Goal: Information Seeking & Learning: Learn about a topic

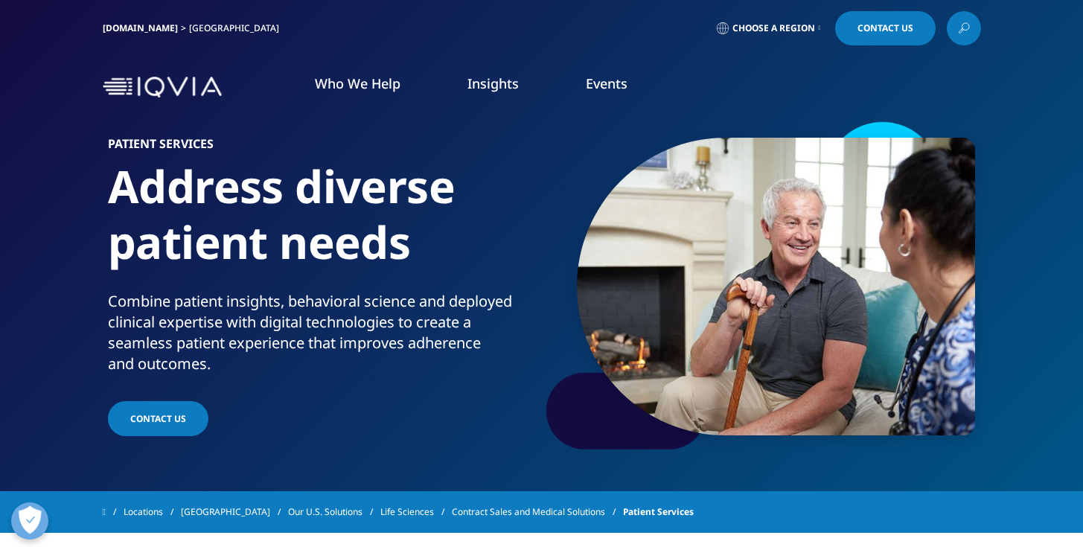
click at [144, 173] on h1 "Address diverse patient needs" at bounding box center [322, 225] width 428 height 133
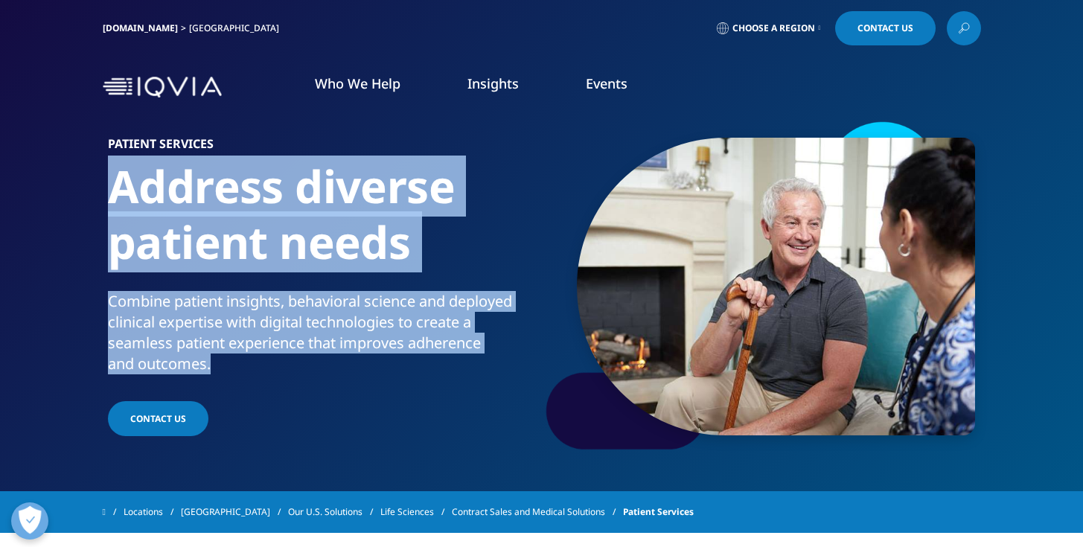
drag, startPoint x: 176, startPoint y: 176, endPoint x: 454, endPoint y: 369, distance: 338.3
click at [454, 369] on div "Patient Services Address diverse patient needs Combine patient insights, behavi…" at bounding box center [326, 289] width 436 height 302
click at [454, 369] on div "Combine patient insights, behavioral science and deployed clinical expertise wi…" at bounding box center [322, 332] width 428 height 83
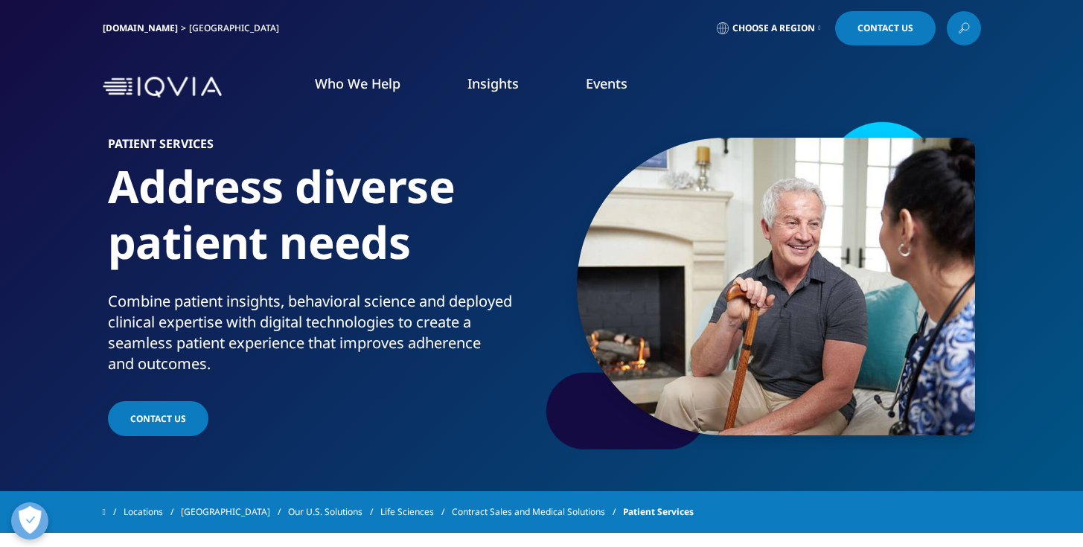
click at [454, 369] on div "Combine patient insights, behavioral science and deployed clinical expertise wi…" at bounding box center [322, 332] width 428 height 83
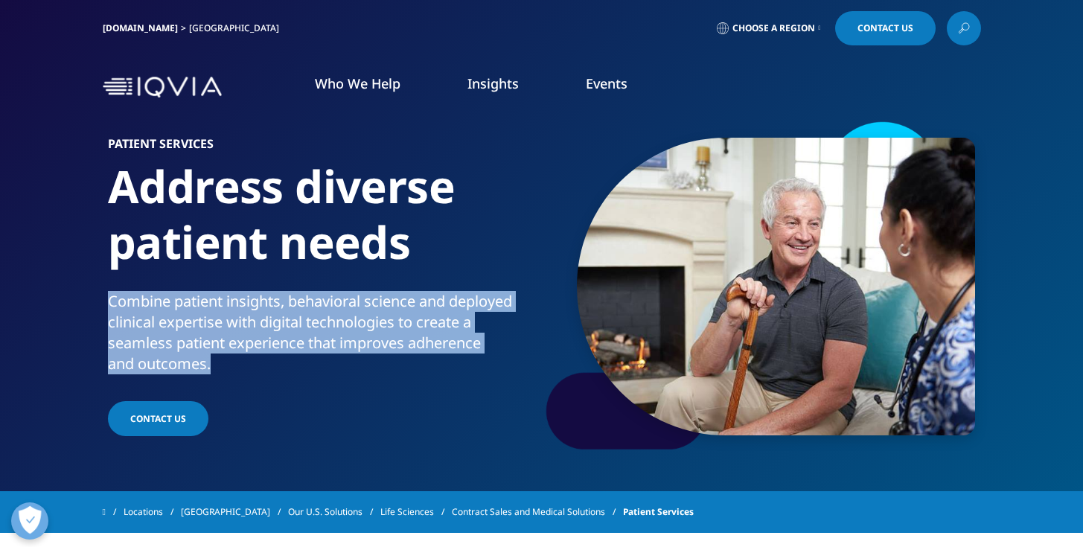
click at [395, 241] on h1 "Address diverse patient needs" at bounding box center [322, 225] width 428 height 133
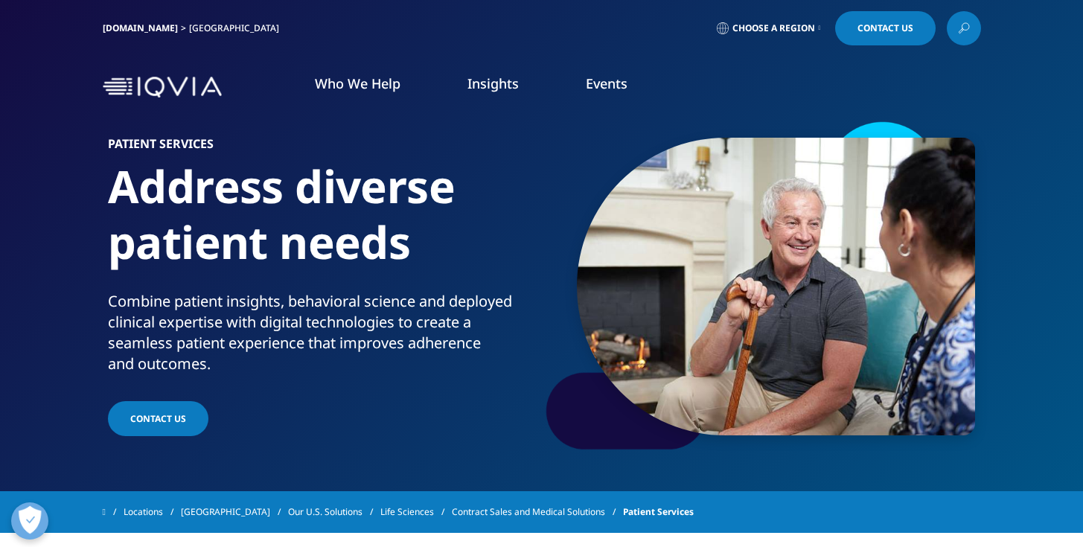
click at [395, 241] on h1 "Address diverse patient needs" at bounding box center [322, 225] width 428 height 133
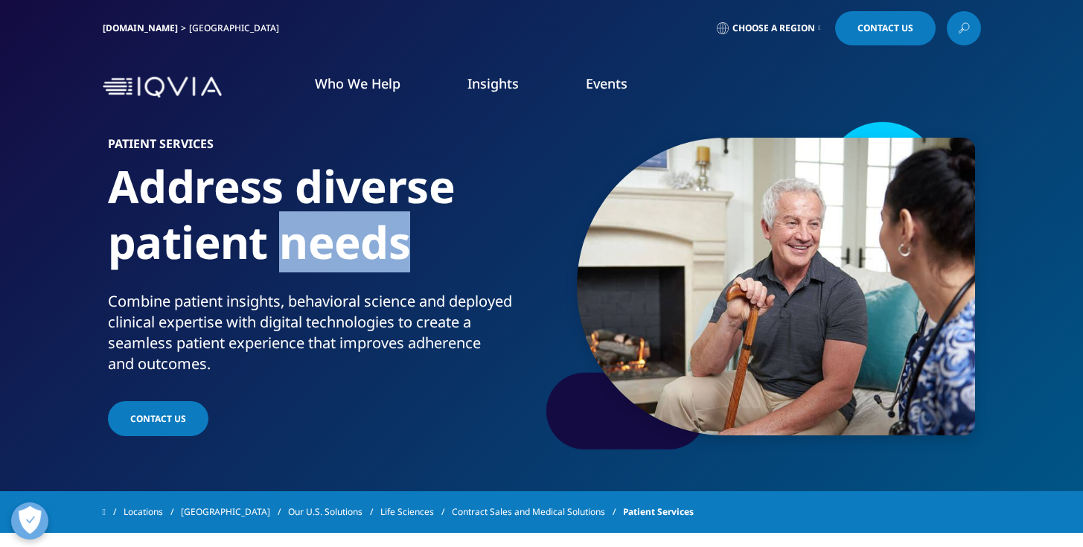
click at [395, 241] on h1 "Address diverse patient needs" at bounding box center [322, 225] width 428 height 133
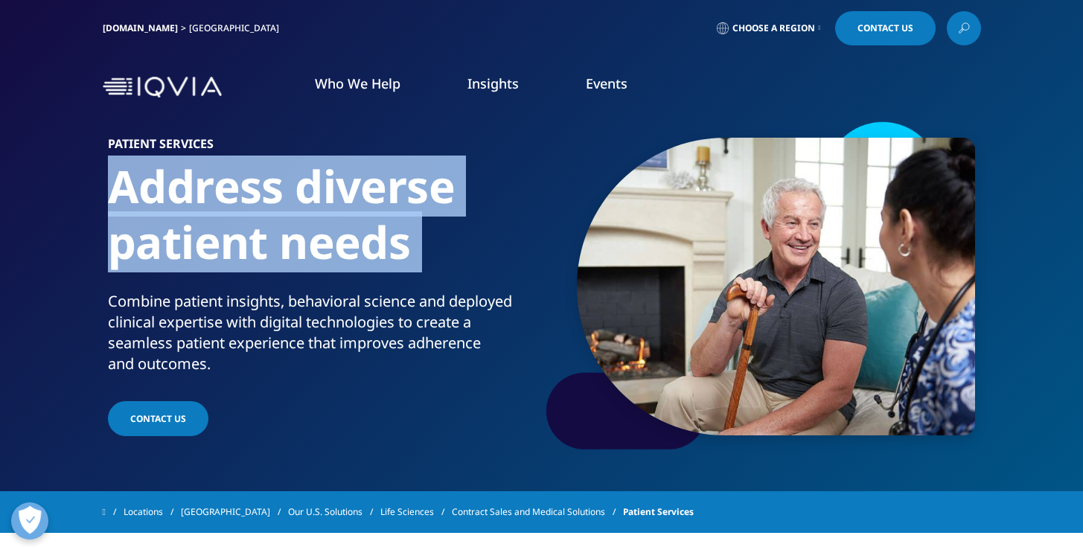
click at [291, 245] on h1 "Address diverse patient needs" at bounding box center [322, 225] width 428 height 133
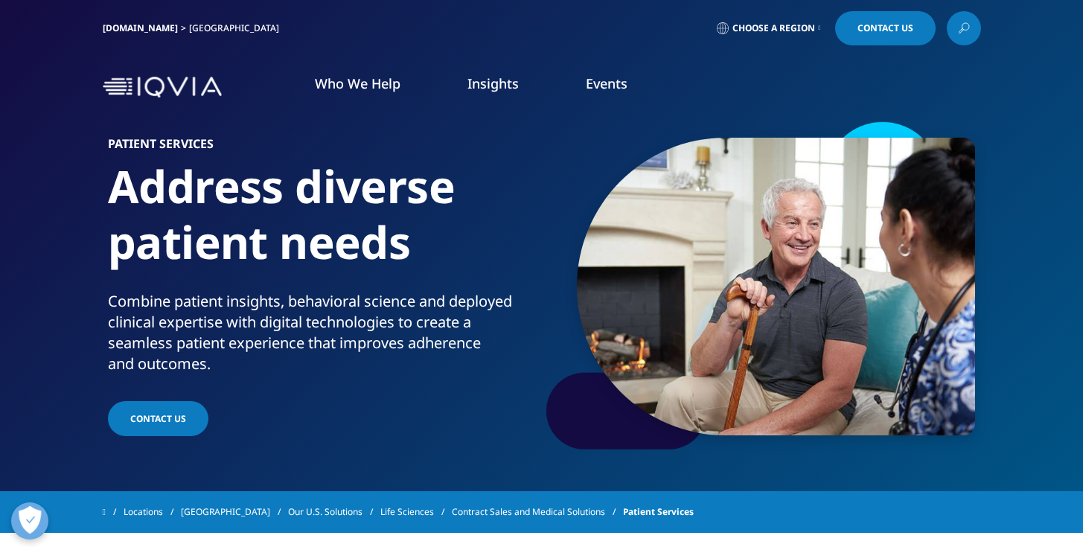
click at [291, 245] on h1 "Address diverse patient needs" at bounding box center [322, 225] width 428 height 133
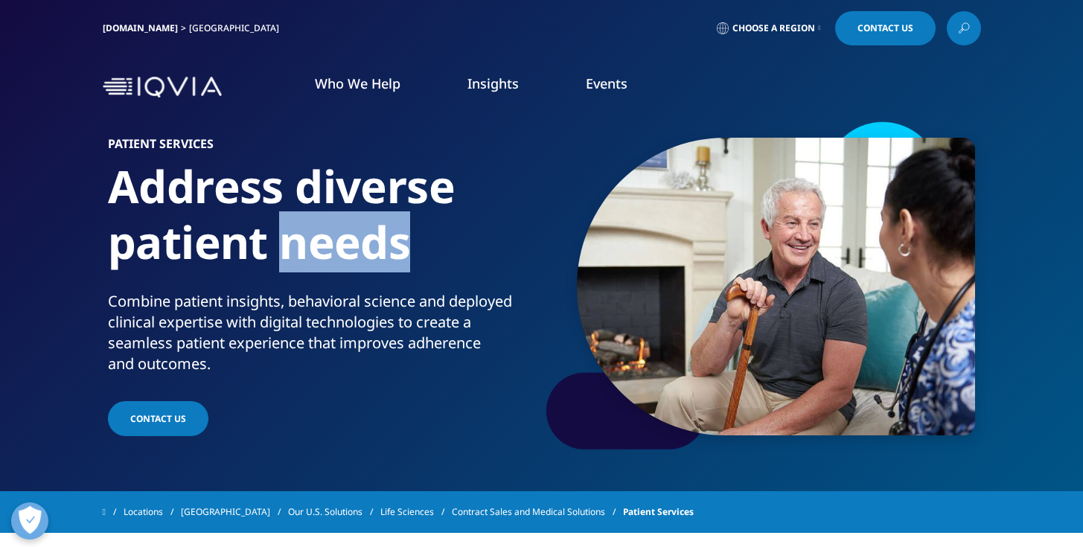
click at [291, 245] on h1 "Address diverse patient needs" at bounding box center [322, 225] width 428 height 133
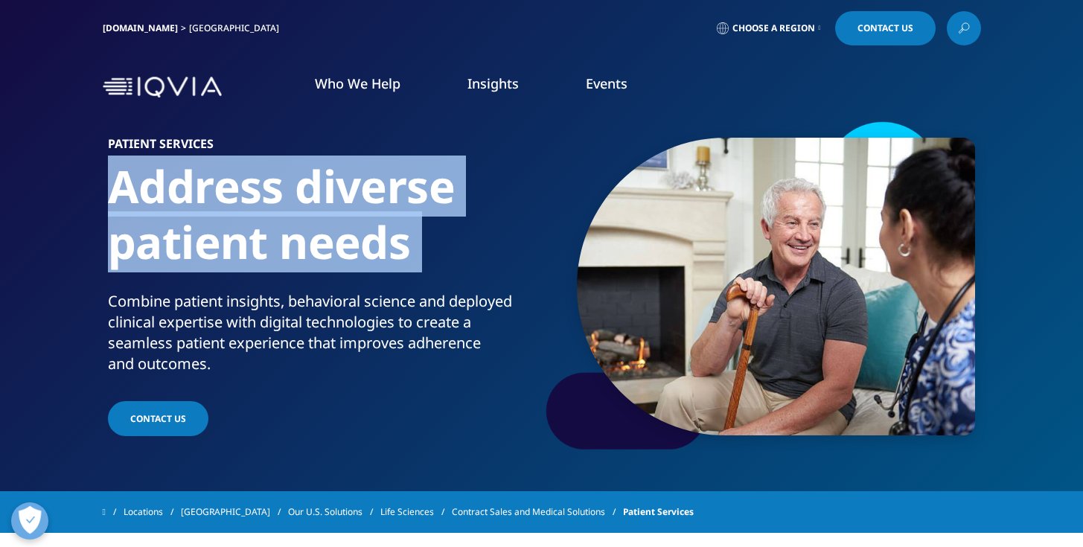
click at [273, 315] on div "Combine patient insights, behavioral science and deployed clinical expertise wi…" at bounding box center [322, 332] width 428 height 83
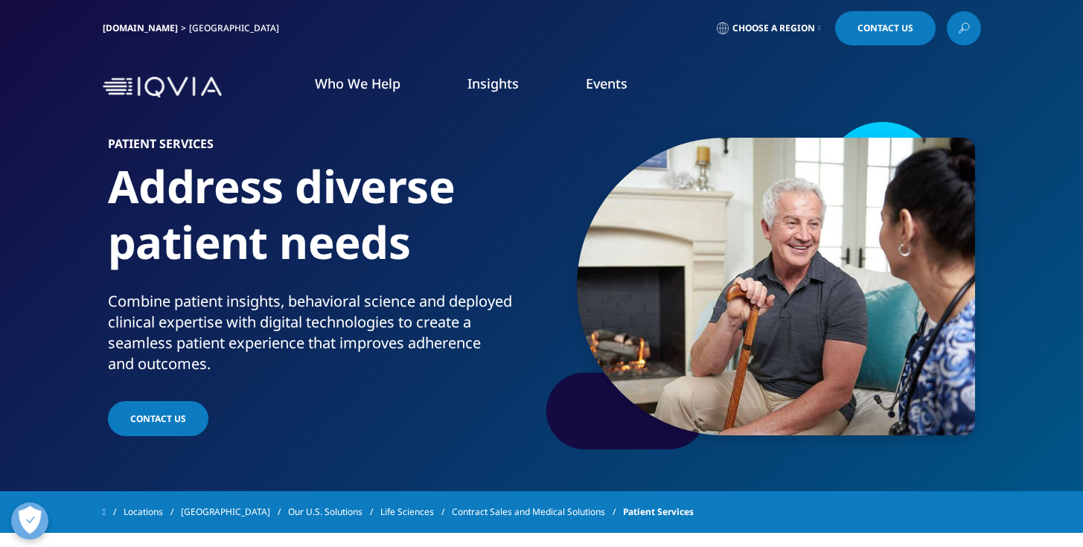
click at [273, 315] on div "Combine patient insights, behavioral science and deployed clinical expertise wi…" at bounding box center [322, 332] width 428 height 83
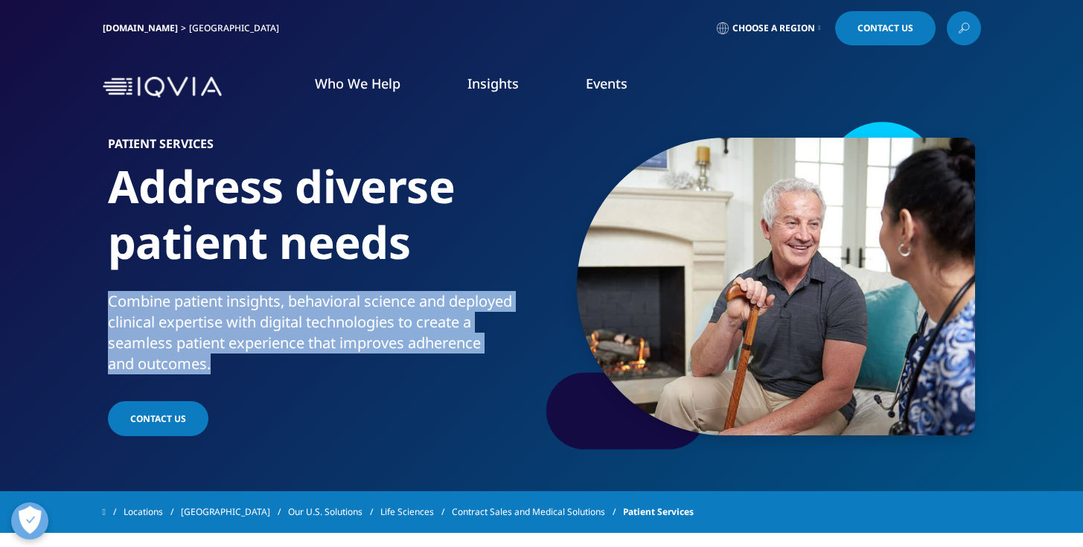
click at [264, 356] on div "Combine patient insights, behavioral science and deployed clinical expertise wi…" at bounding box center [322, 332] width 428 height 83
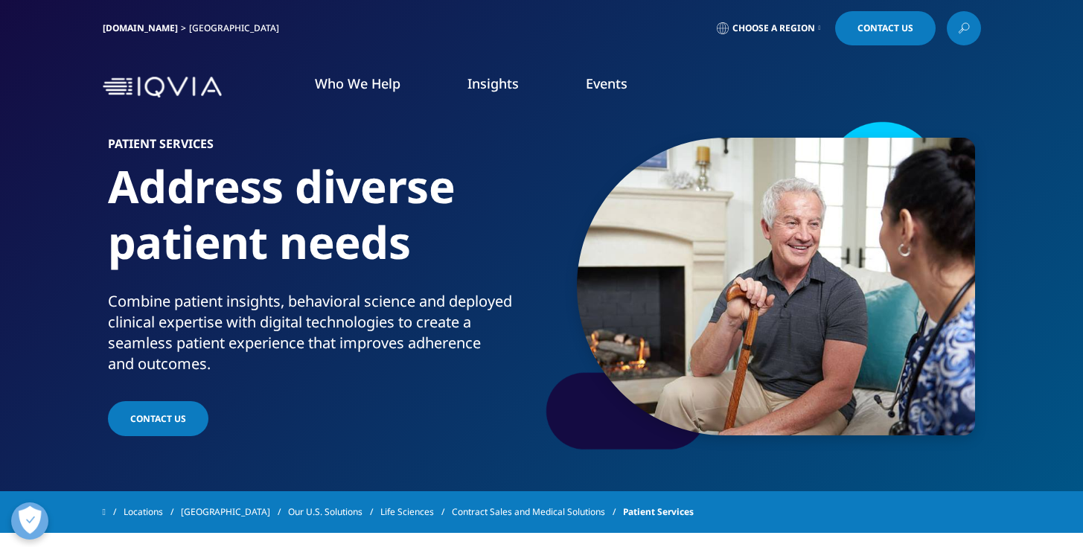
click at [264, 356] on div "Combine patient insights, behavioral science and deployed clinical expertise wi…" at bounding box center [322, 332] width 428 height 83
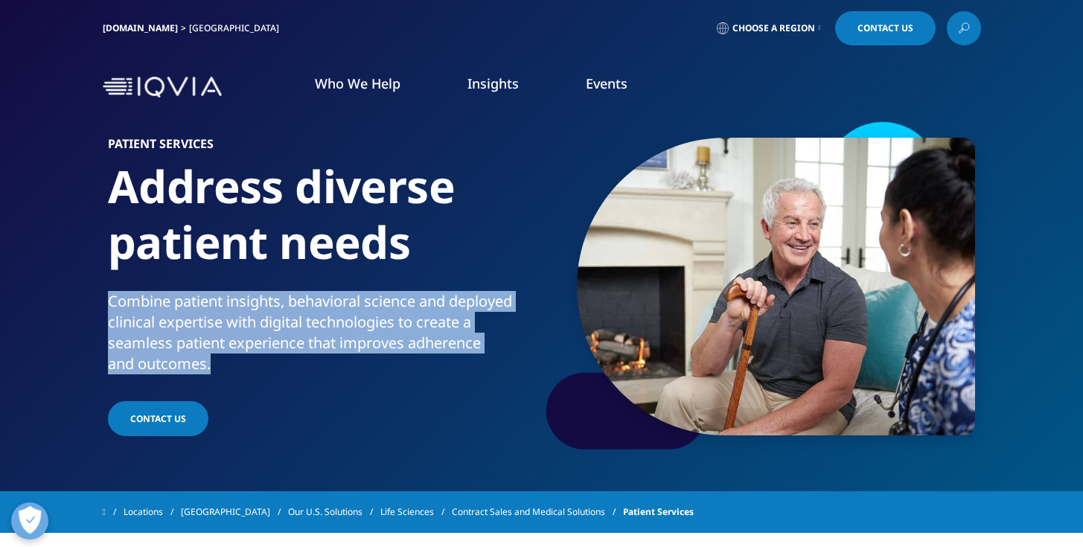
click at [272, 331] on div "Combine patient insights, behavioral science and deployed clinical expertise wi…" at bounding box center [322, 332] width 428 height 83
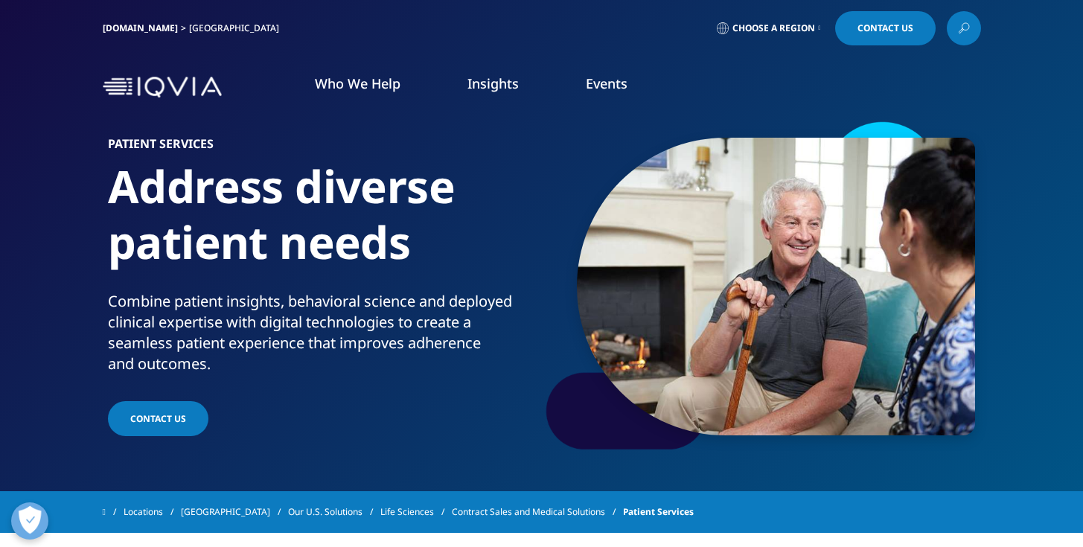
click at [272, 331] on div "Combine patient insights, behavioral science and deployed clinical expertise wi…" at bounding box center [322, 332] width 428 height 83
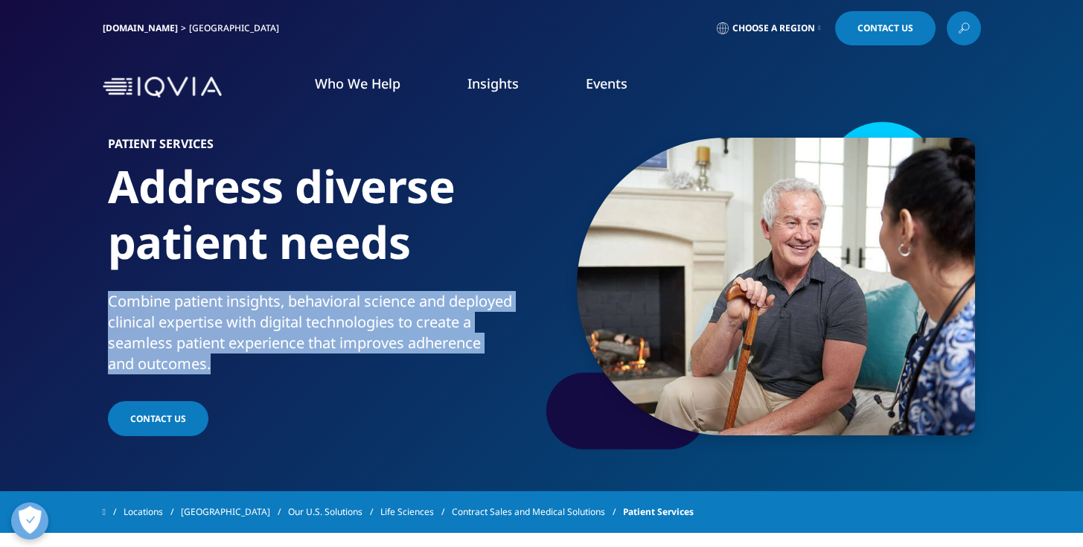
click at [270, 343] on div "Combine patient insights, behavioral science and deployed clinical expertise wi…" at bounding box center [322, 332] width 428 height 83
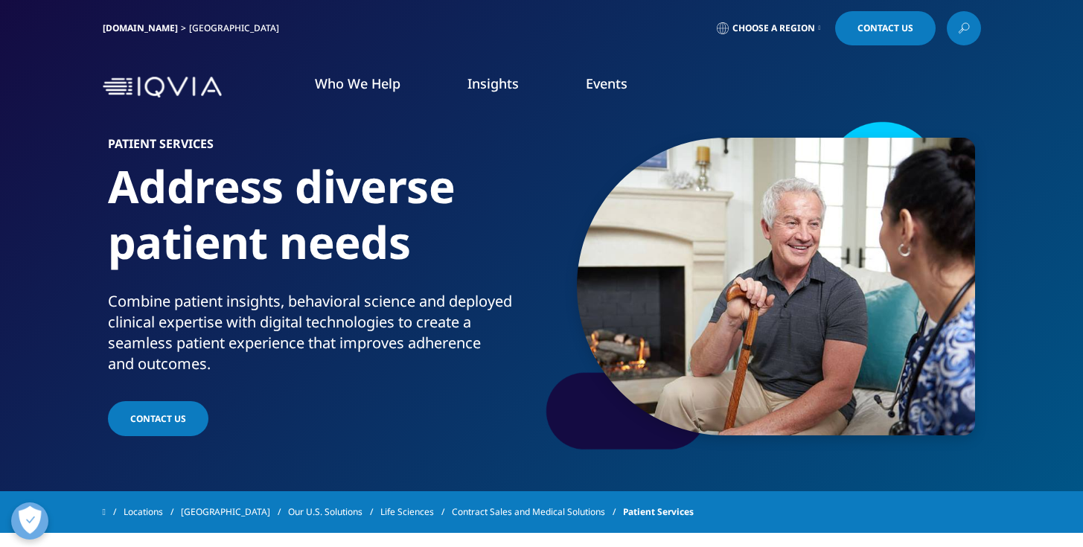
click at [270, 343] on div "Combine patient insights, behavioral science and deployed clinical expertise wi…" at bounding box center [322, 332] width 428 height 83
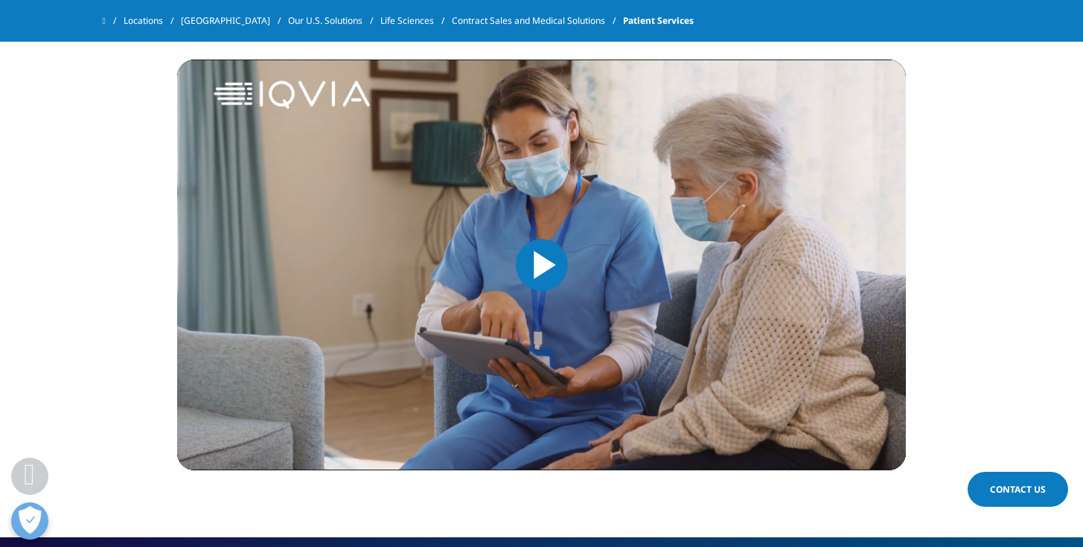
scroll to position [679, 0]
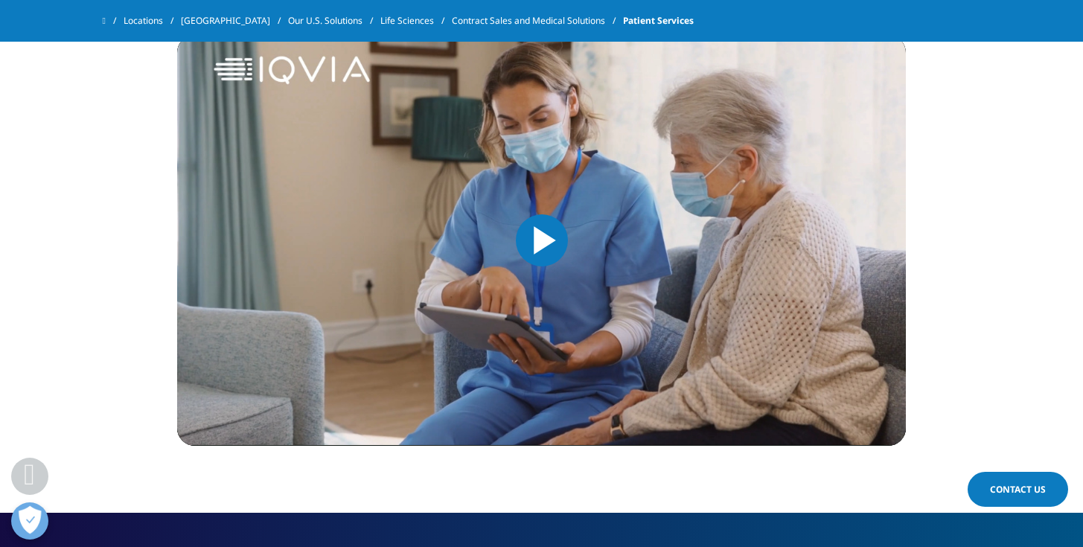
click at [542, 240] on span "Video Player" at bounding box center [542, 240] width 0 height 0
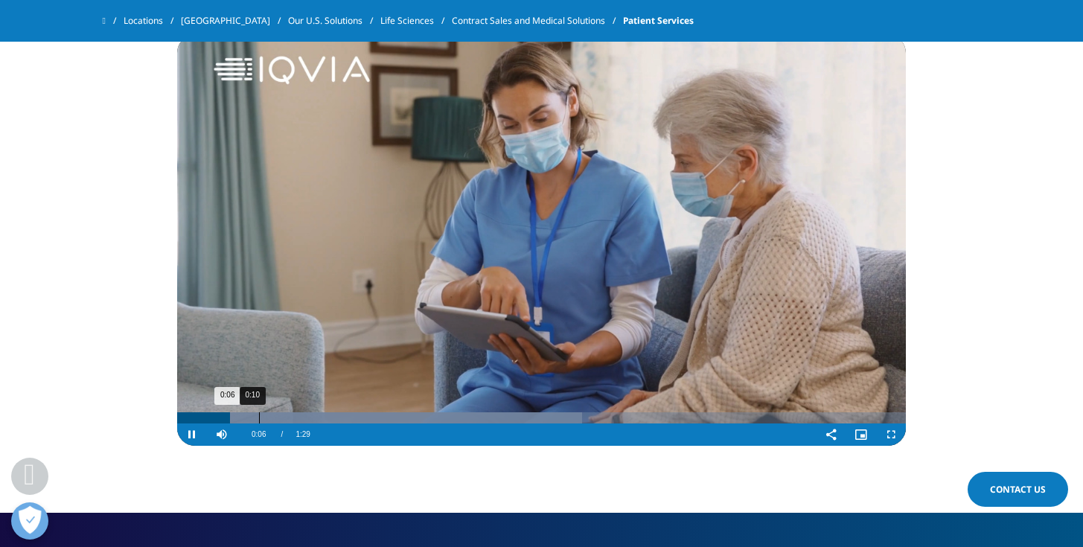
click at [259, 421] on div "0:10" at bounding box center [259, 417] width 1 height 11
click at [328, 417] on div "0:18" at bounding box center [328, 417] width 1 height 11
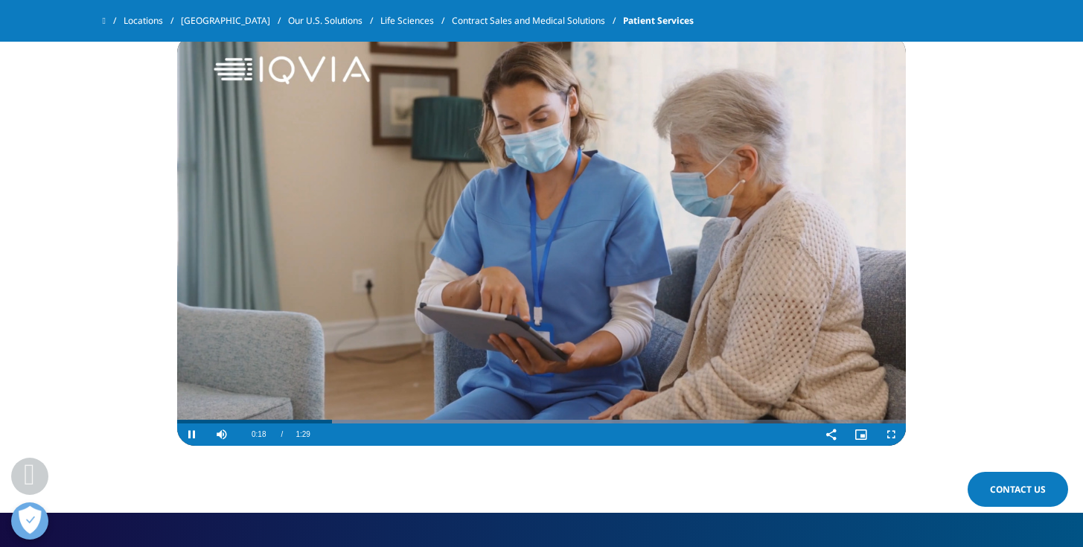
click at [389, 426] on div "Video Player" at bounding box center [567, 435] width 499 height 22
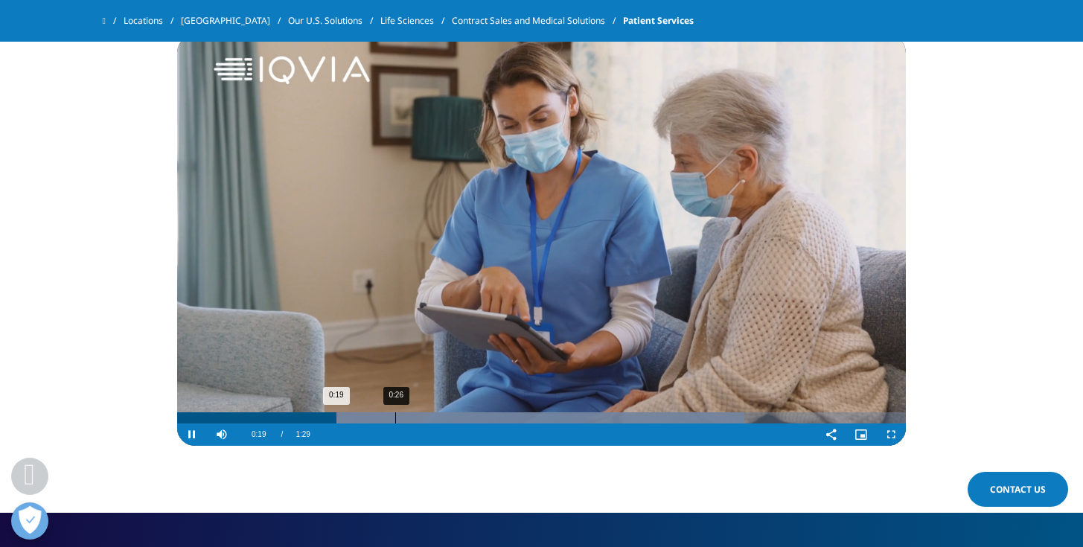
click at [395, 418] on div "0:26" at bounding box center [395, 417] width 1 height 11
click at [436, 416] on div "0:31" at bounding box center [436, 417] width 1 height 11
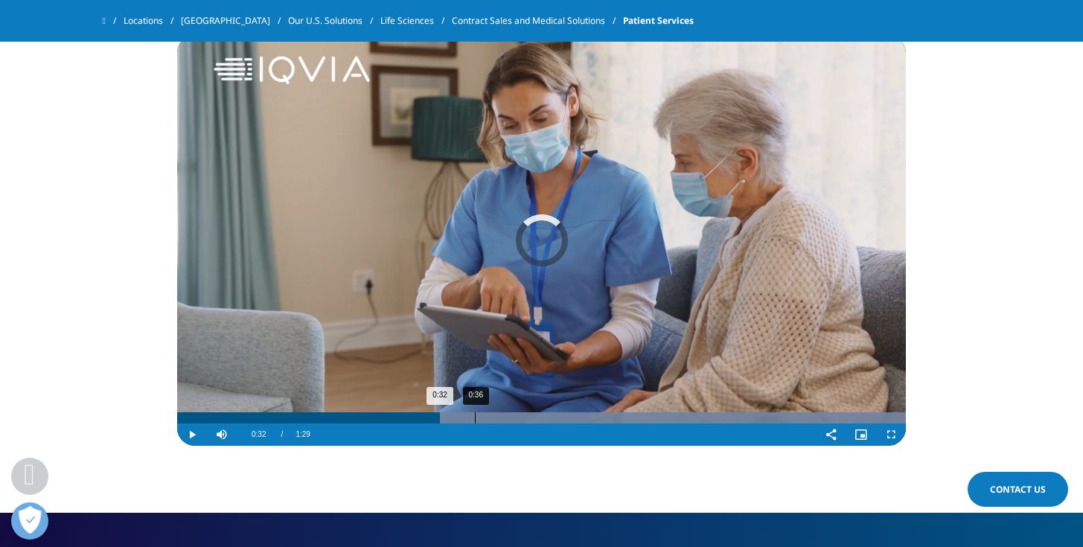
click at [475, 419] on div "0:36" at bounding box center [475, 417] width 1 height 11
click at [522, 415] on div "0:42" at bounding box center [522, 417] width 1 height 11
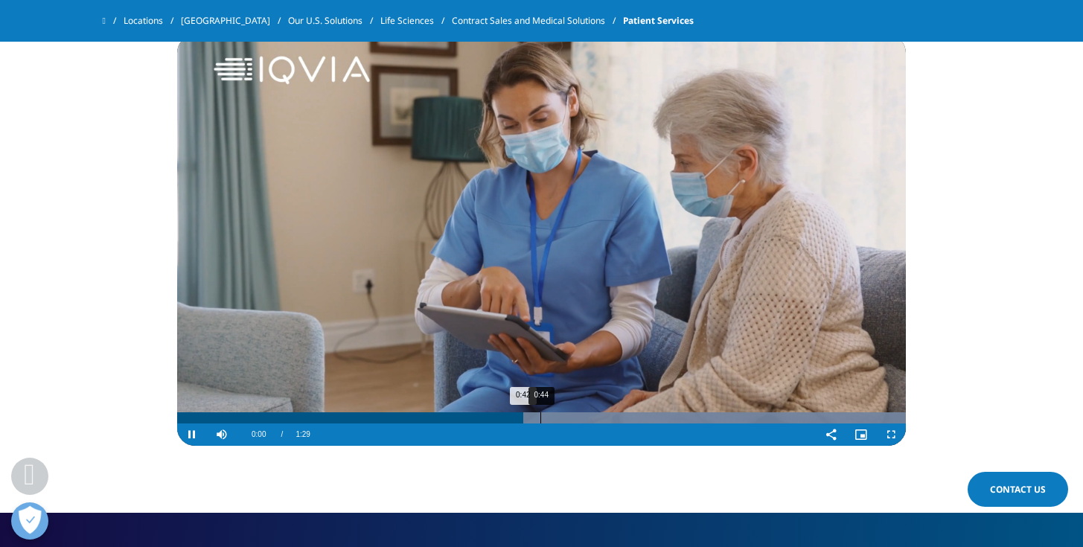
click at [541, 416] on div "0:44" at bounding box center [541, 417] width 1 height 11
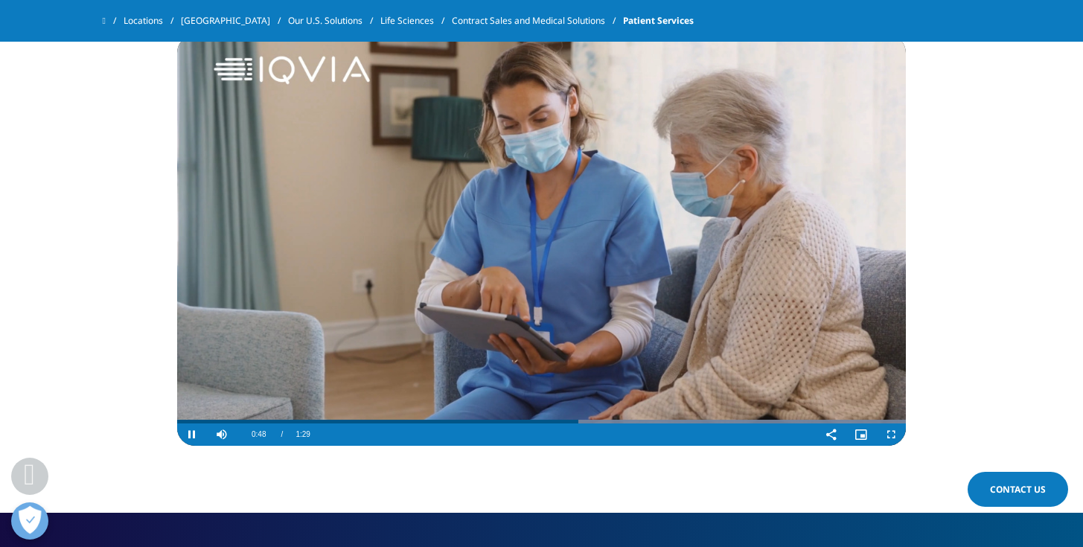
click at [576, 292] on video "Video Player" at bounding box center [541, 240] width 729 height 411
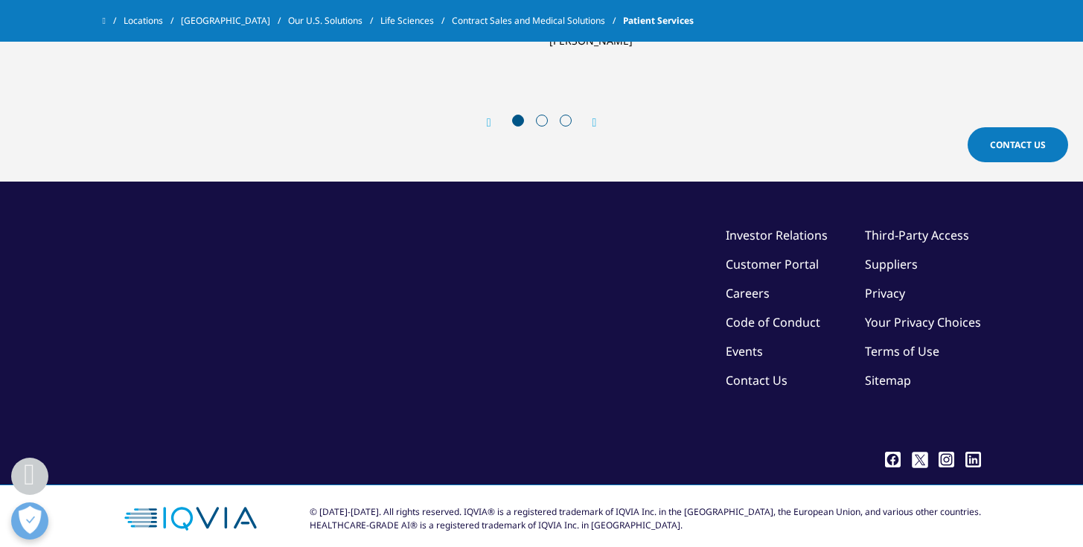
scroll to position [3251, 0]
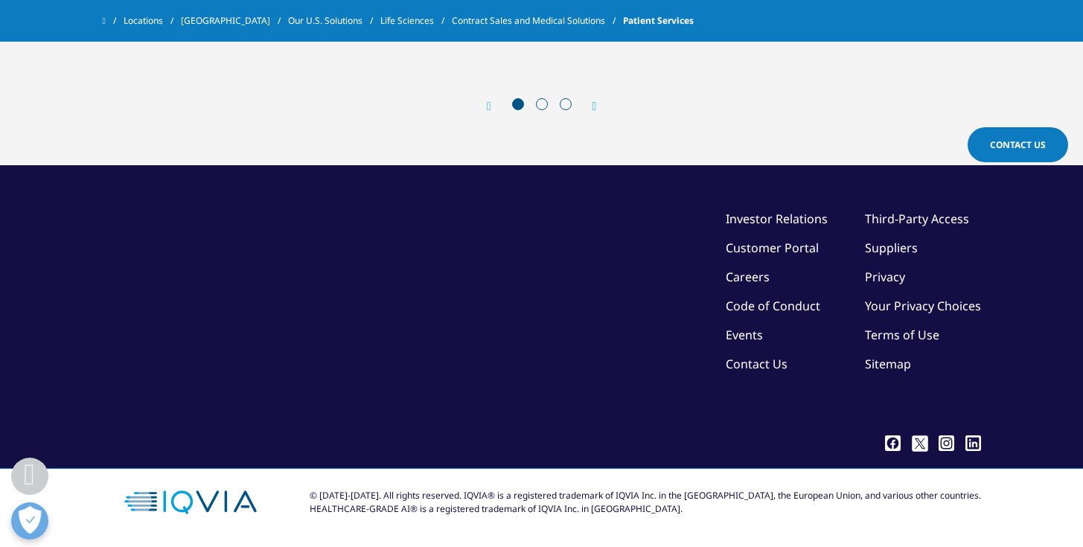
click at [597, 111] on div "Next" at bounding box center [587, 106] width 19 height 14
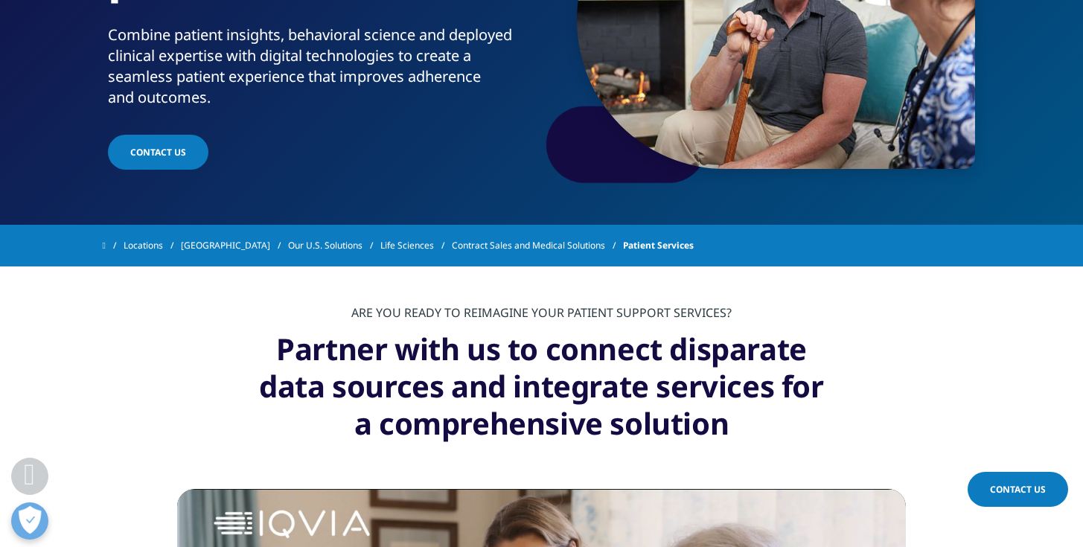
scroll to position [0, 0]
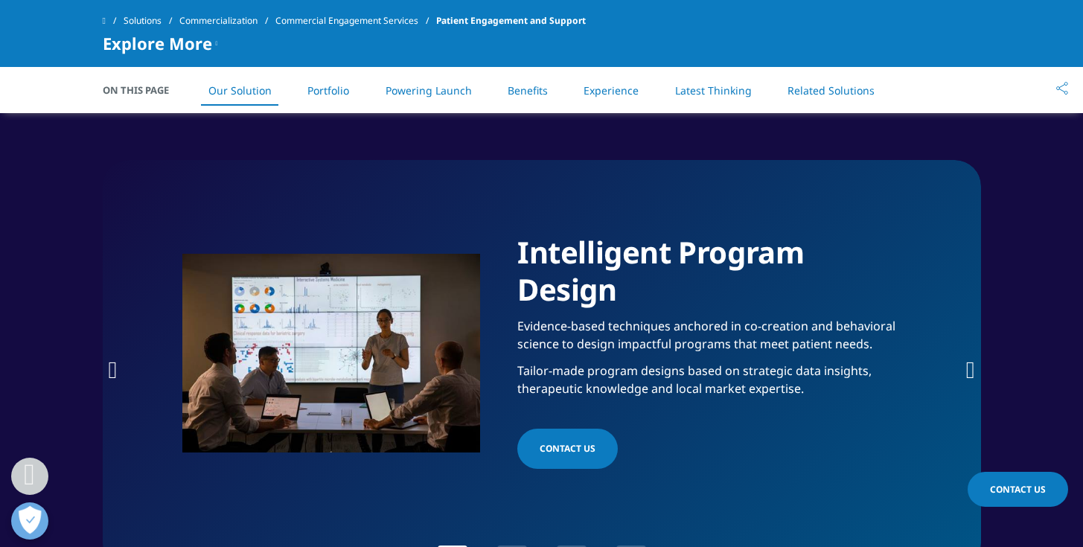
scroll to position [1283, 0]
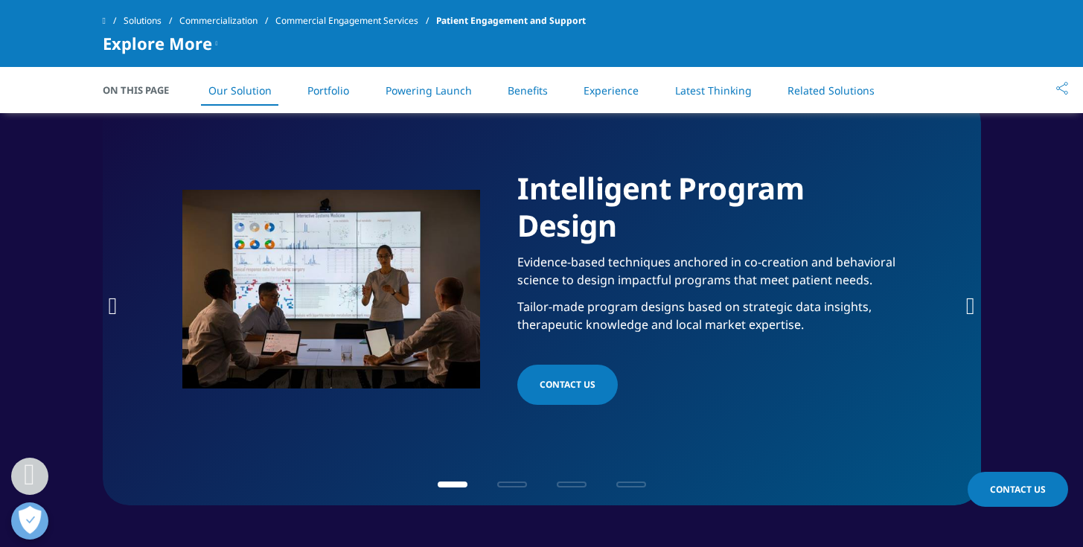
click at [967, 313] on icon "Next slide" at bounding box center [970, 306] width 9 height 24
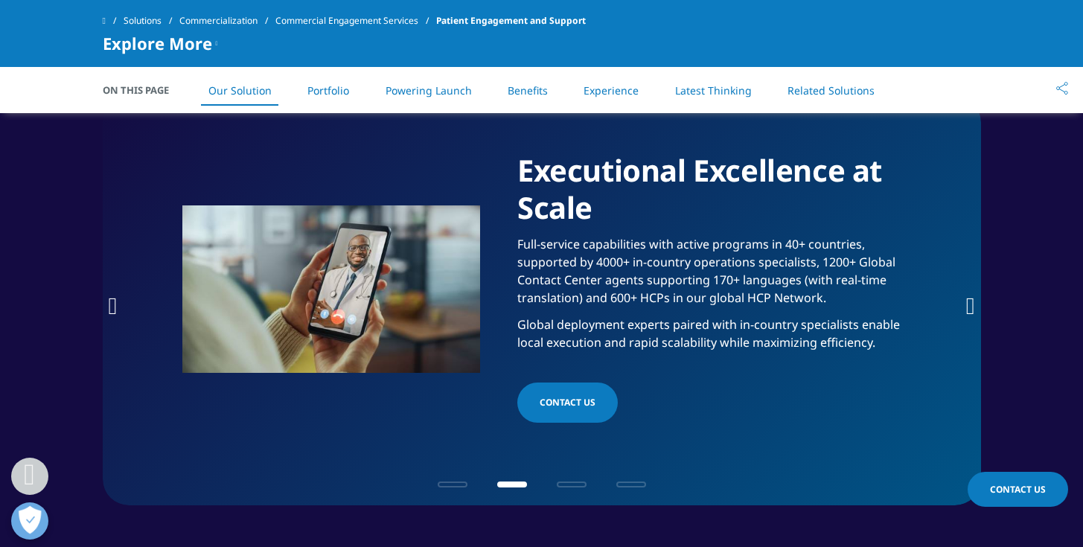
click at [967, 313] on icon "Next slide" at bounding box center [970, 306] width 9 height 24
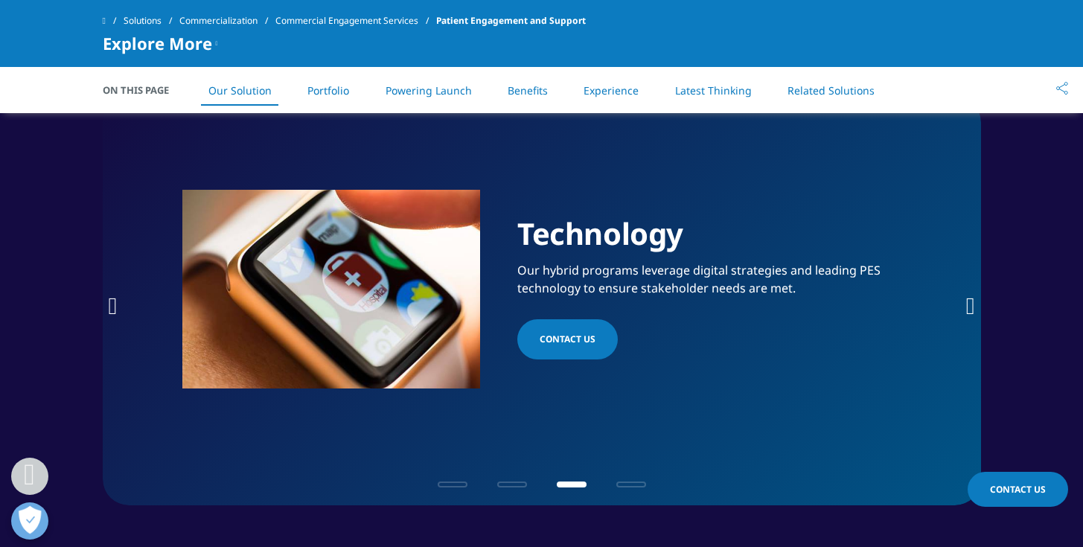
click at [967, 313] on icon "Next slide" at bounding box center [970, 306] width 9 height 24
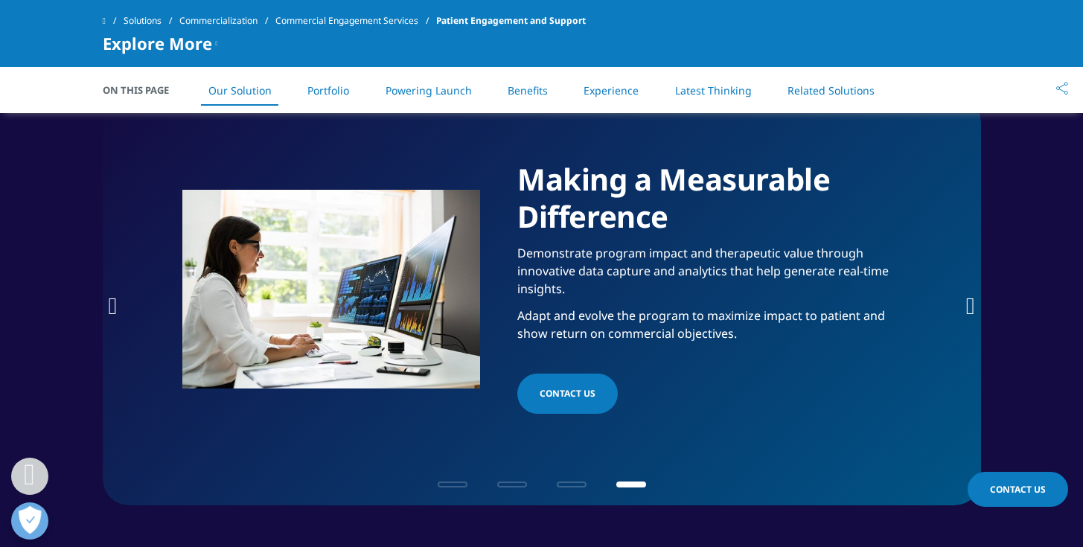
click at [967, 313] on icon "Next slide" at bounding box center [970, 306] width 9 height 24
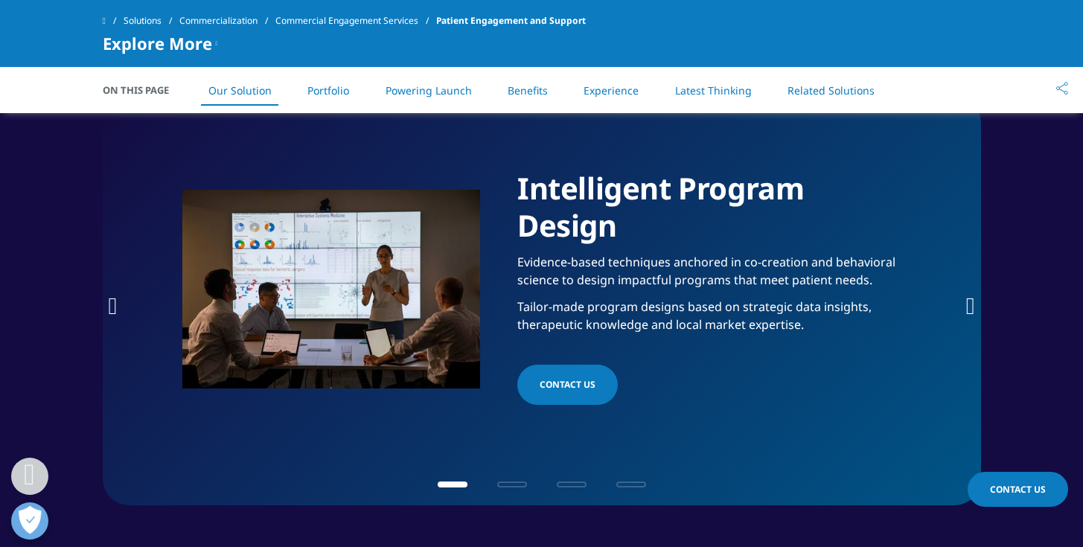
click at [967, 313] on icon "Next slide" at bounding box center [970, 306] width 9 height 24
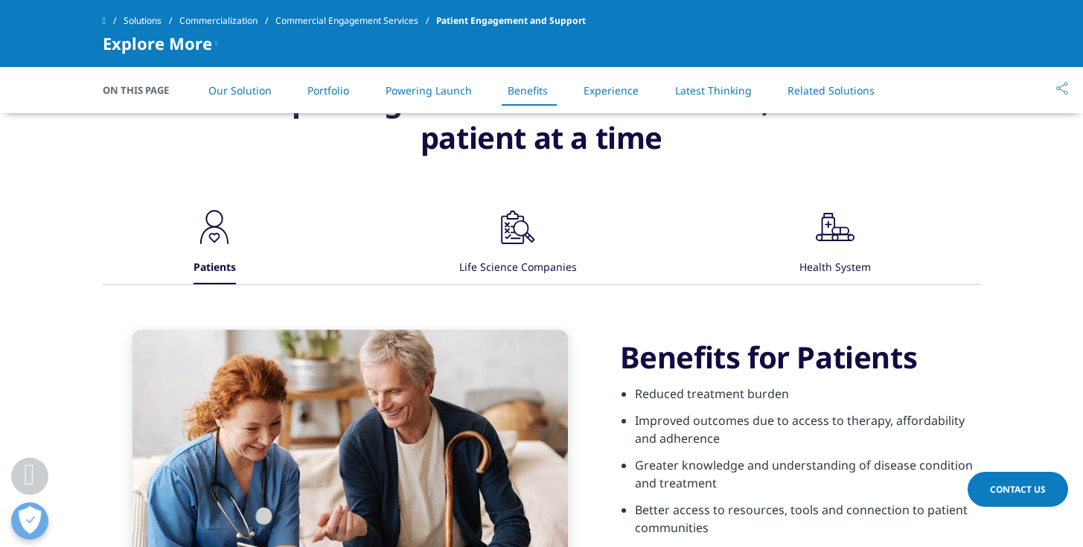
scroll to position [4243, 0]
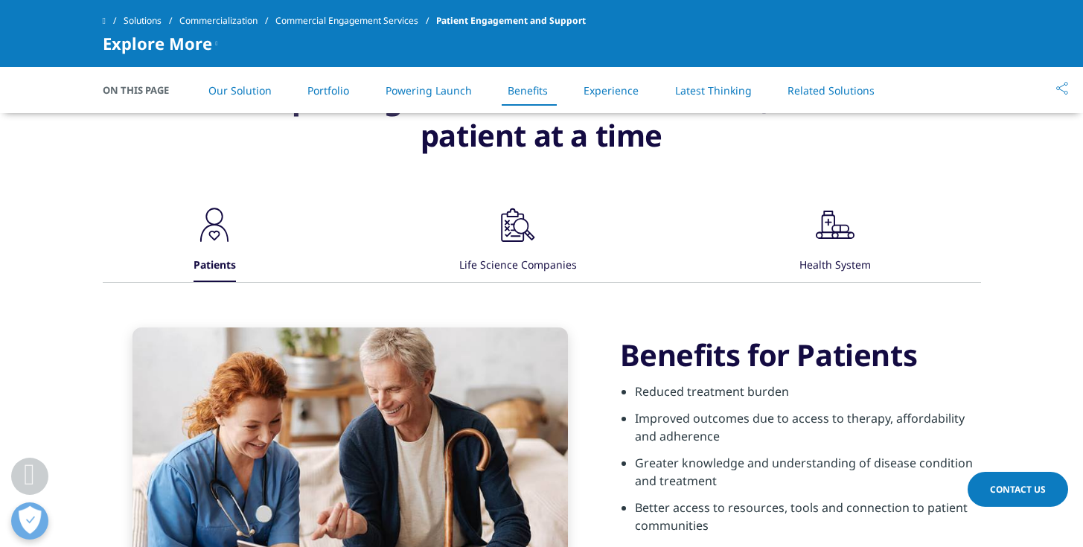
click at [237, 238] on icon ".cls-1{fill:#231f20;}" at bounding box center [214, 225] width 45 height 45
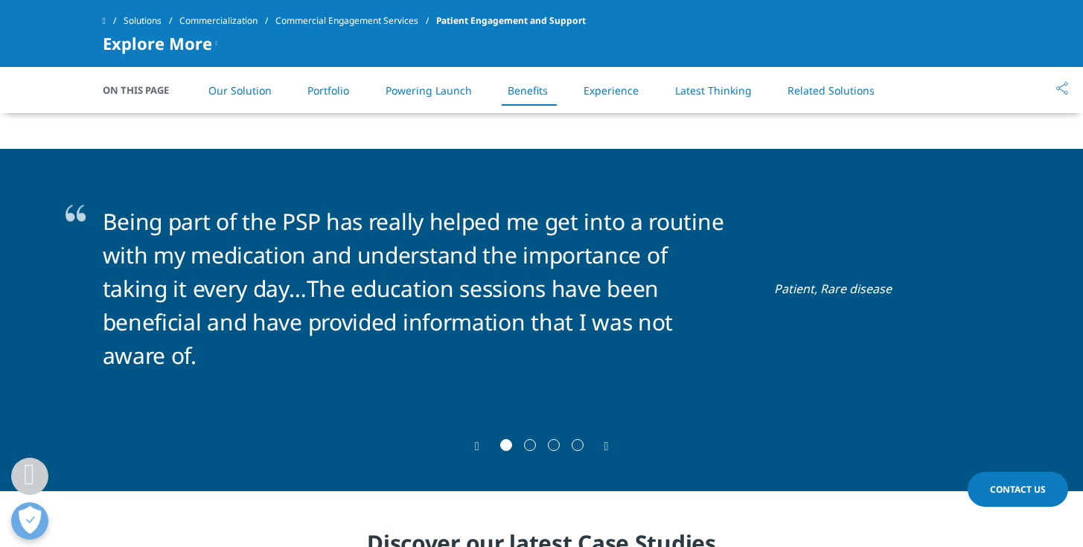
scroll to position [4775, 0]
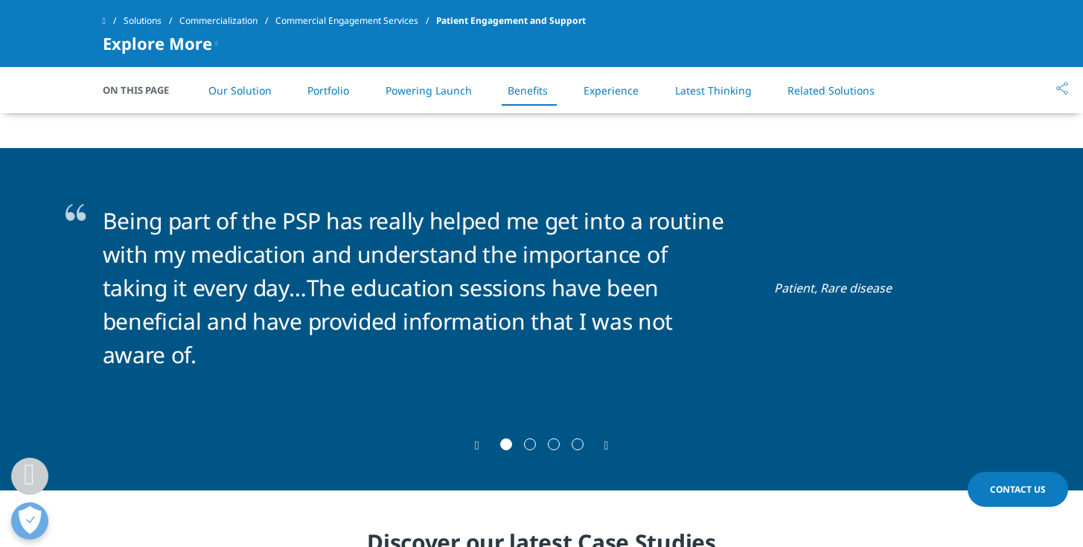
click at [605, 440] on icon "Next slide" at bounding box center [607, 446] width 4 height 12
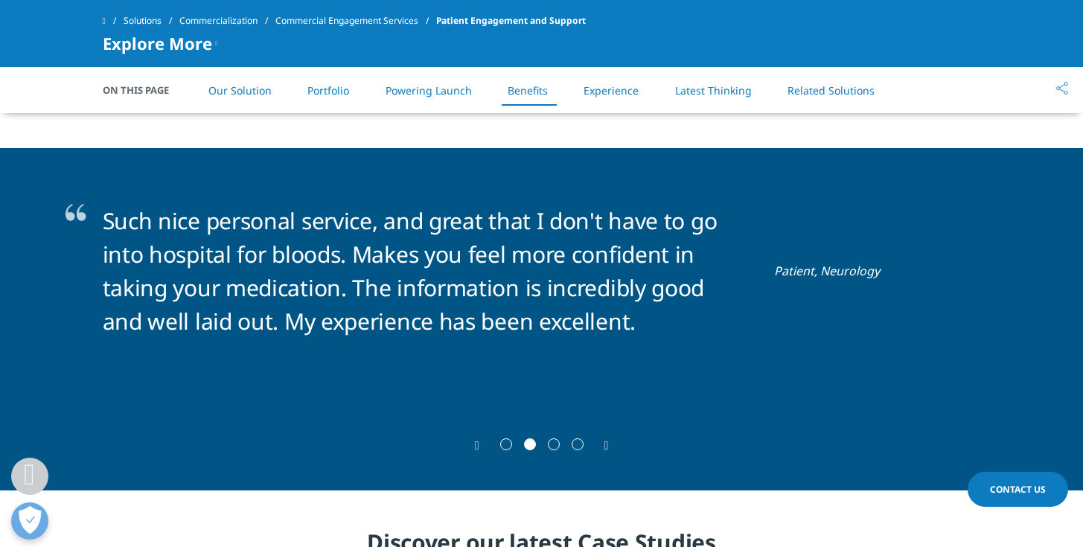
click at [605, 440] on icon "Next slide" at bounding box center [607, 446] width 4 height 12
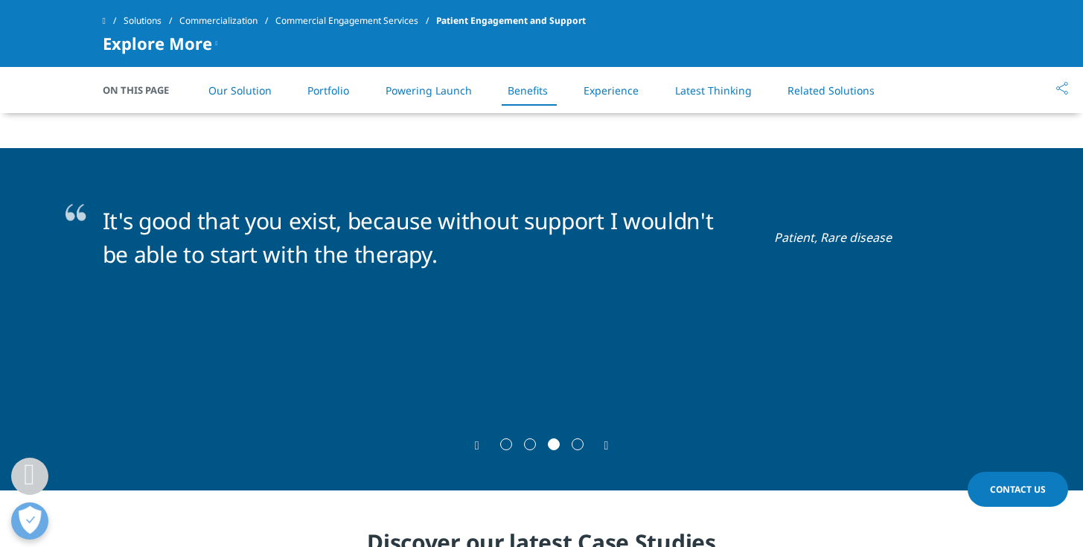
click at [605, 440] on icon "Next slide" at bounding box center [607, 446] width 4 height 12
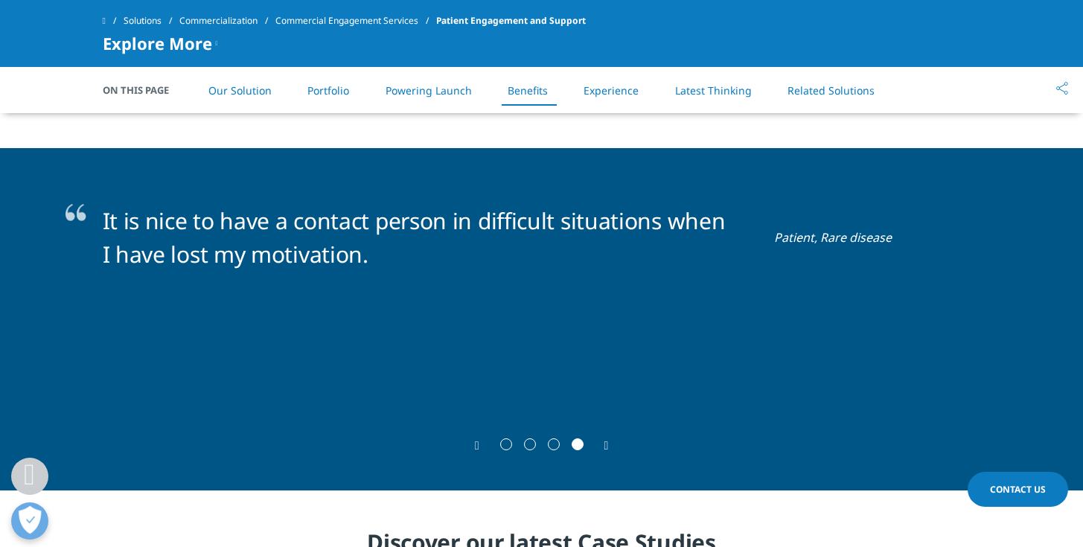
click at [605, 440] on icon "Next slide" at bounding box center [607, 446] width 4 height 12
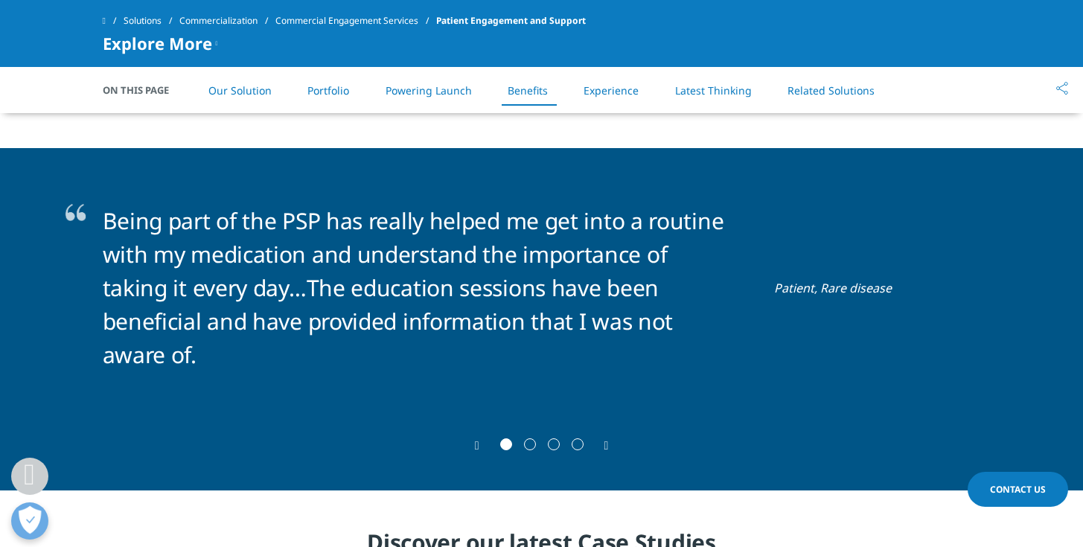
click at [605, 440] on icon "Next slide" at bounding box center [607, 446] width 4 height 12
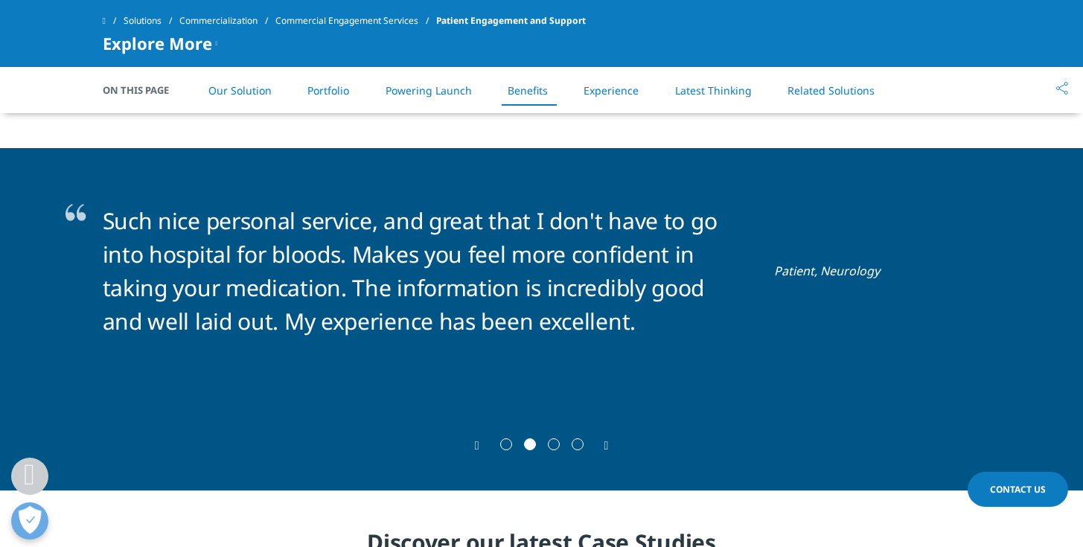
click at [585, 101] on li "Experience" at bounding box center [611, 91] width 85 height 44
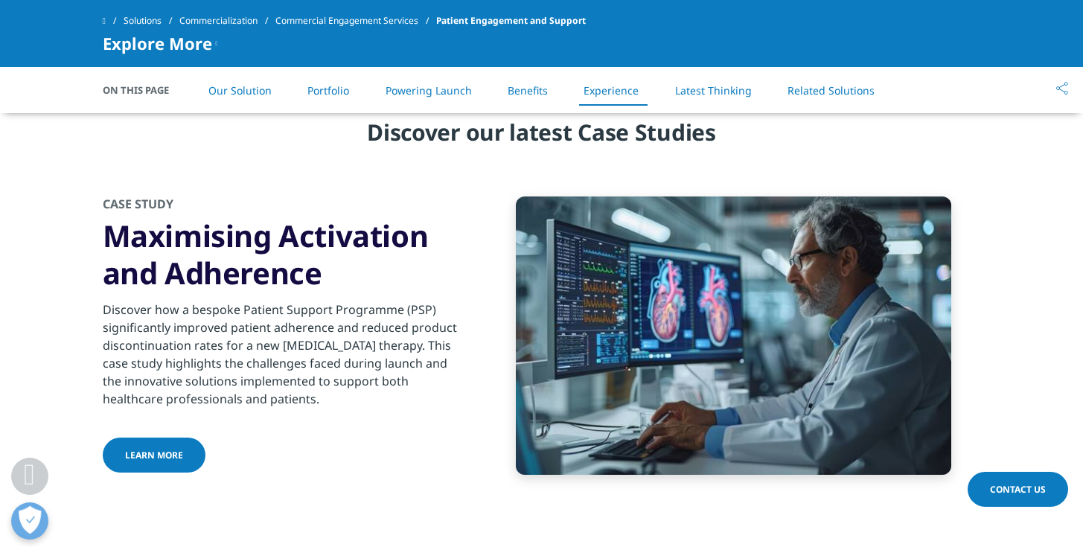
click at [697, 94] on link "Latest Thinking" at bounding box center [713, 90] width 77 height 14
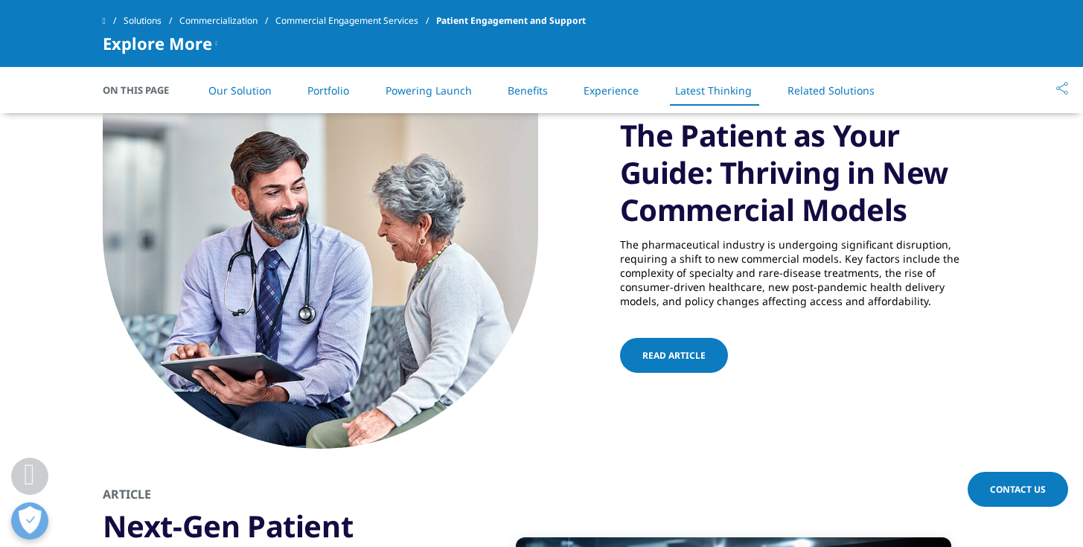
click at [795, 95] on link "Related Solutions" at bounding box center [831, 90] width 87 height 14
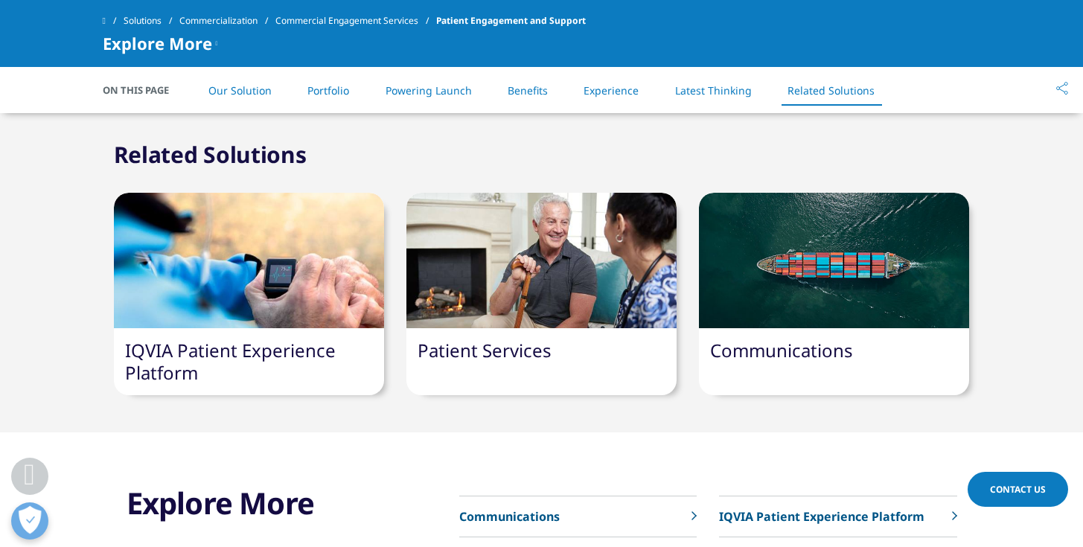
scroll to position [7765, 0]
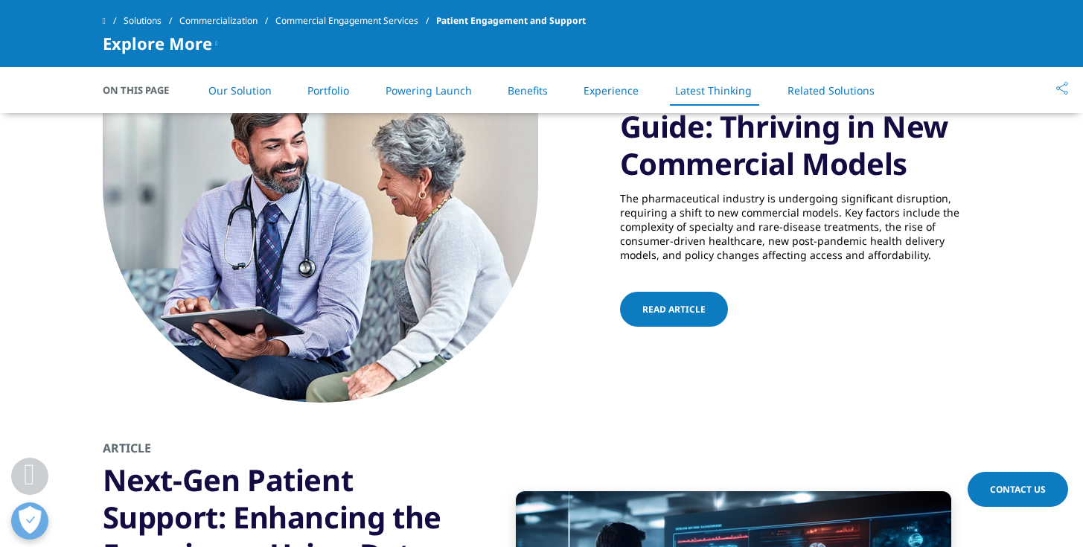
scroll to position [5185, 0]
